Goal: Navigation & Orientation: Find specific page/section

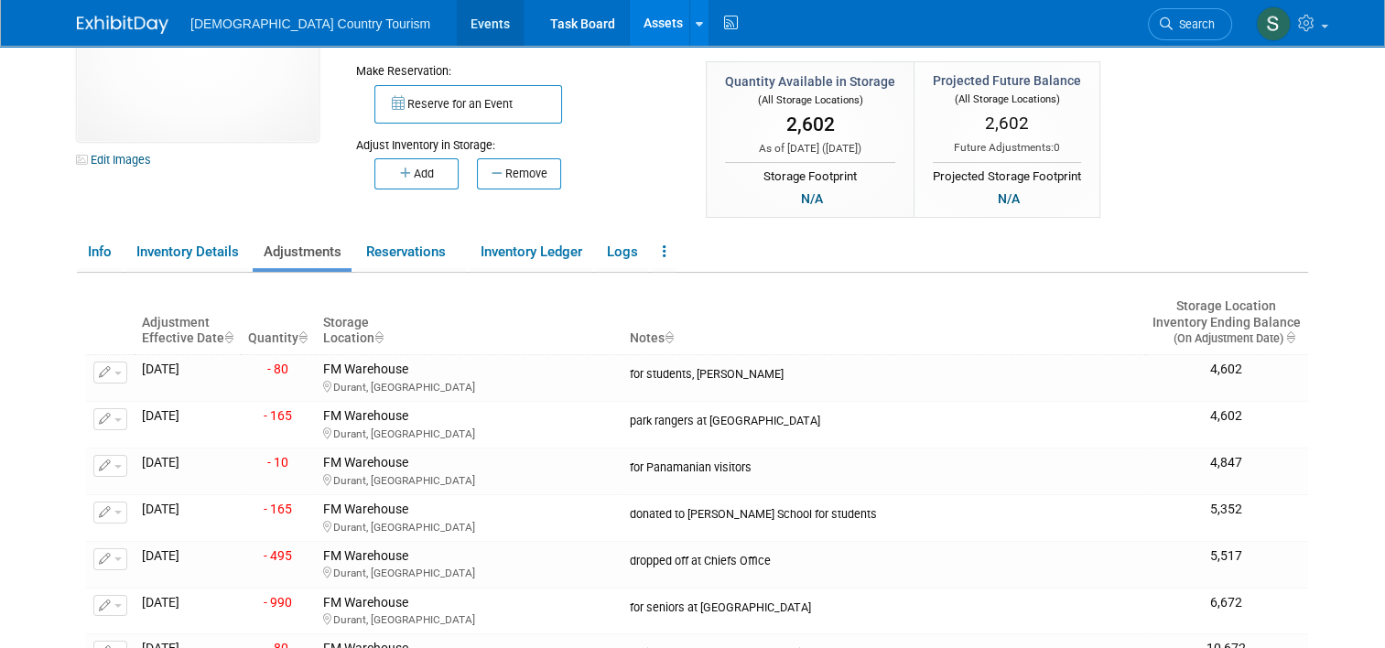
click at [457, 34] on link "Events" at bounding box center [490, 23] width 67 height 46
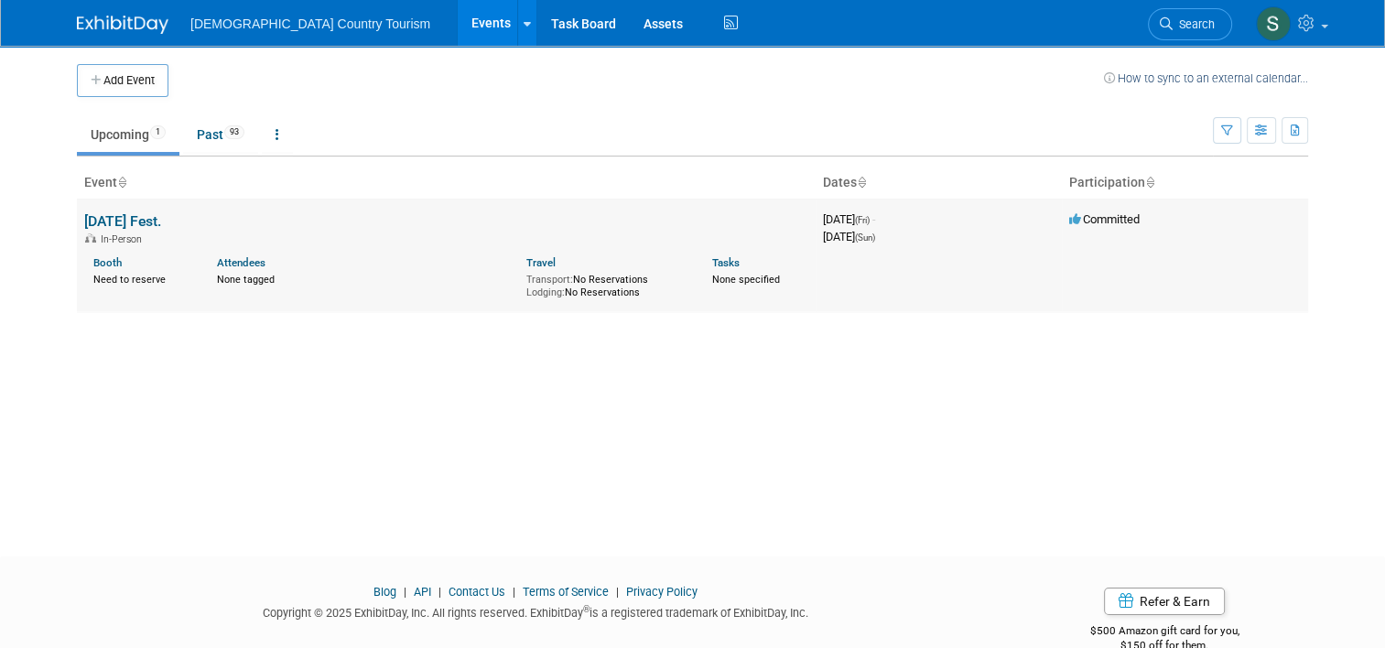
click at [107, 223] on link "labor Day Fest." at bounding box center [122, 220] width 77 height 17
